Goal: Task Accomplishment & Management: Use online tool/utility

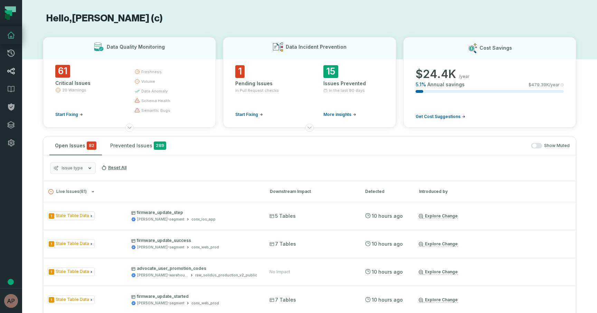
click at [12, 69] on icon at bounding box center [11, 71] width 8 height 8
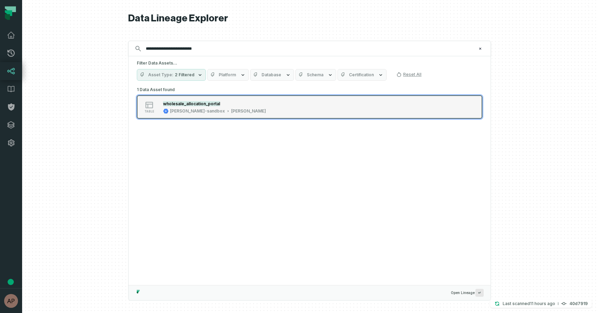
type input "**********"
click at [171, 103] on mark "wholesale_allocation_portal" at bounding box center [191, 103] width 57 height 5
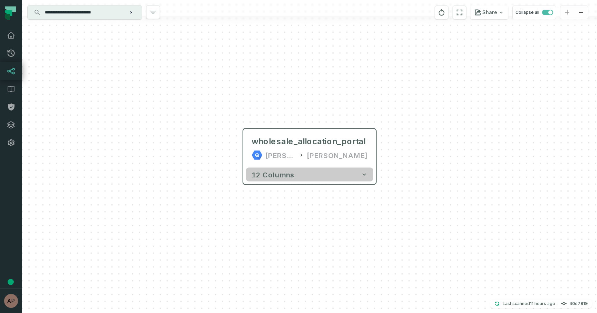
click at [362, 177] on icon "button" at bounding box center [364, 174] width 7 height 7
